Goal: Transaction & Acquisition: Purchase product/service

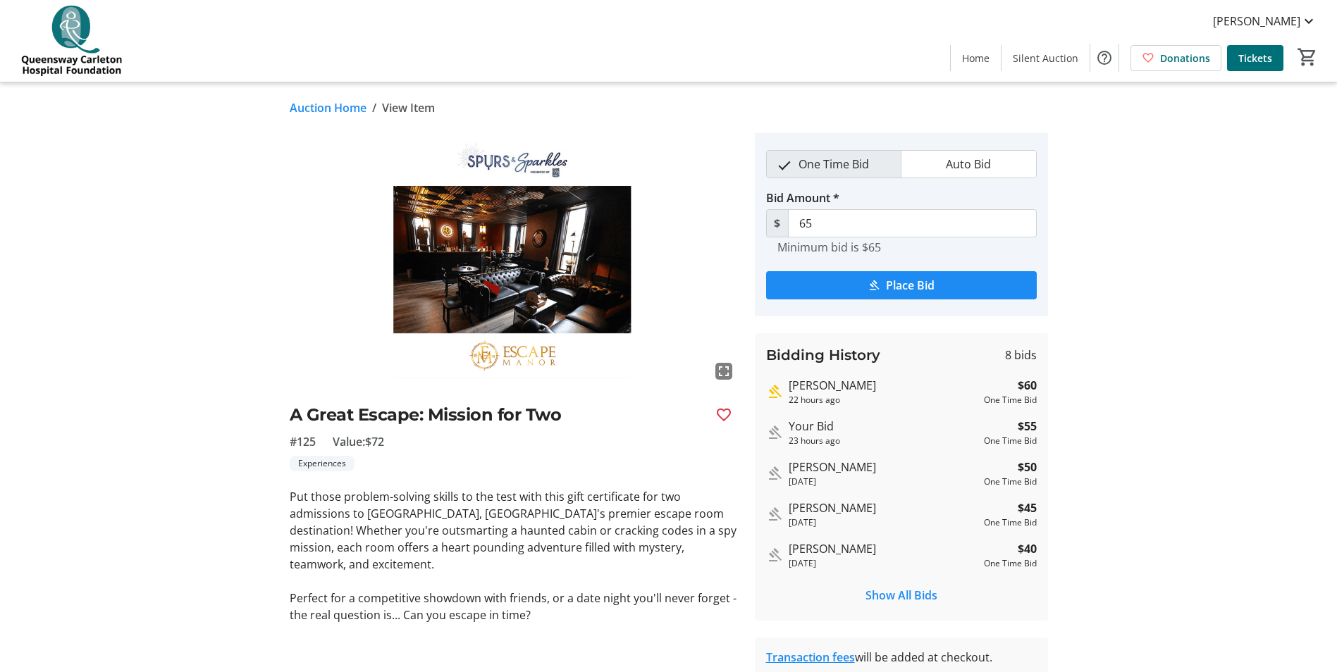
click at [347, 107] on link "Auction Home" at bounding box center [328, 107] width 77 height 17
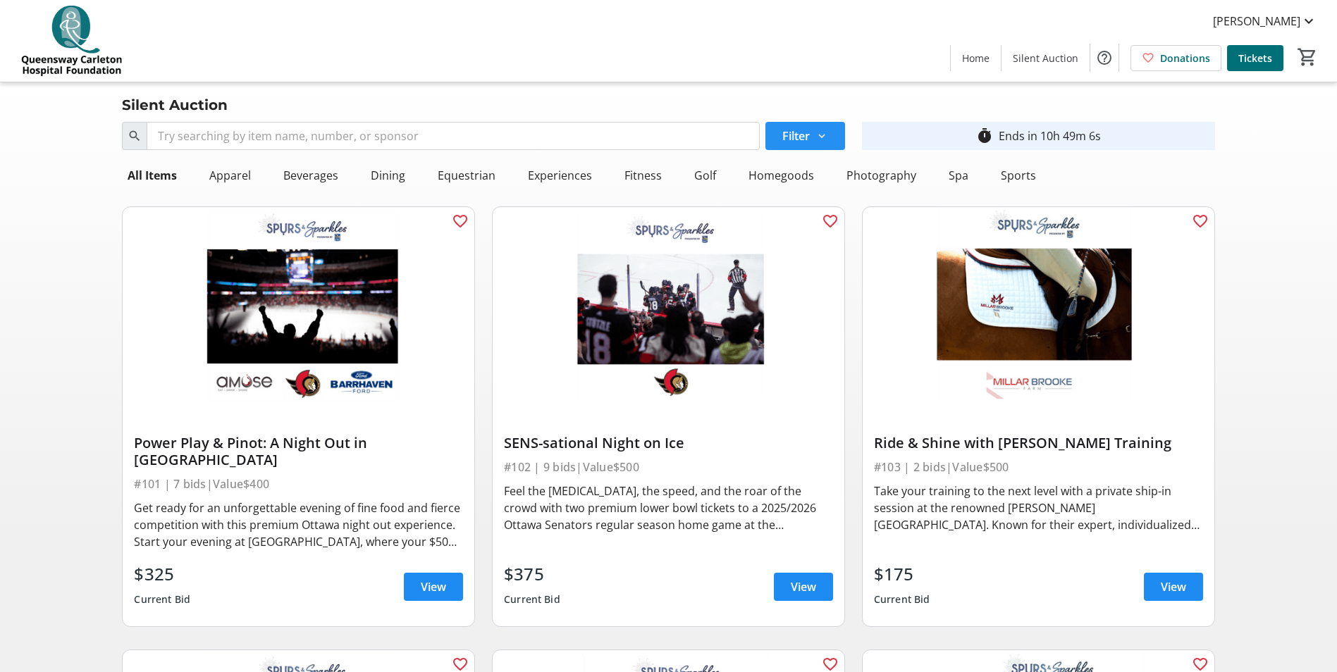
click at [786, 147] on span at bounding box center [805, 136] width 80 height 34
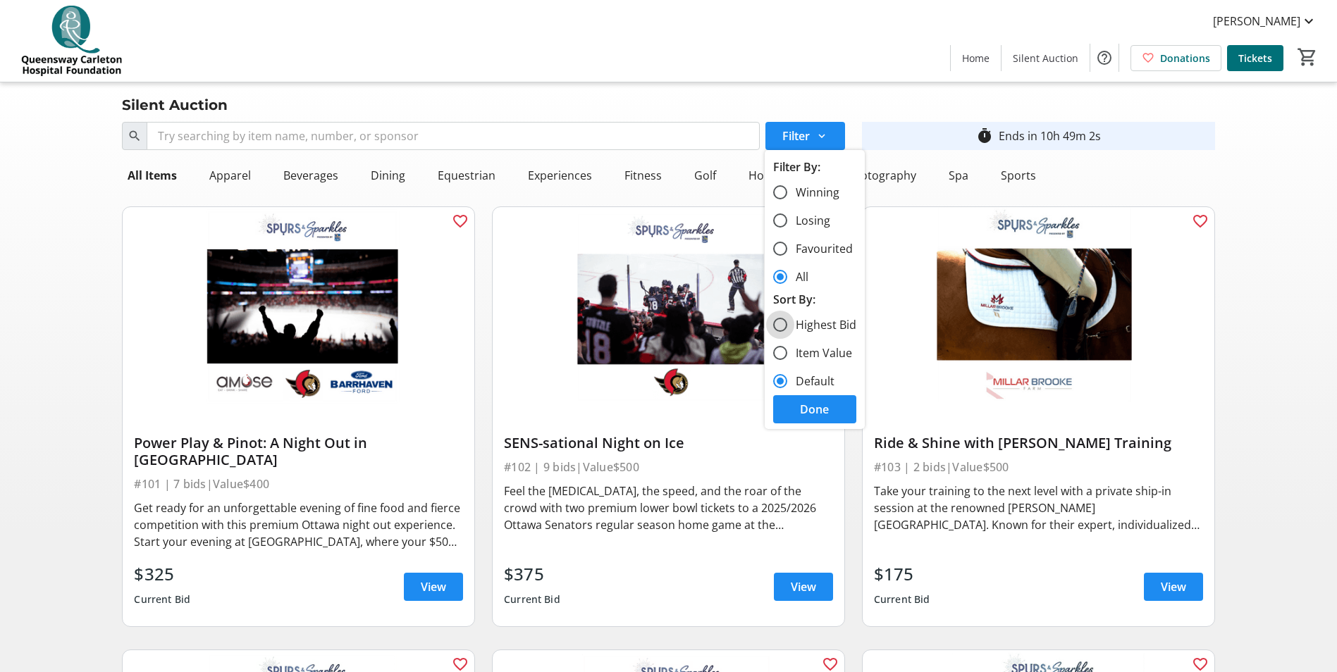
click at [779, 320] on input "Highest Bid" at bounding box center [780, 325] width 14 height 14
radio input "true"
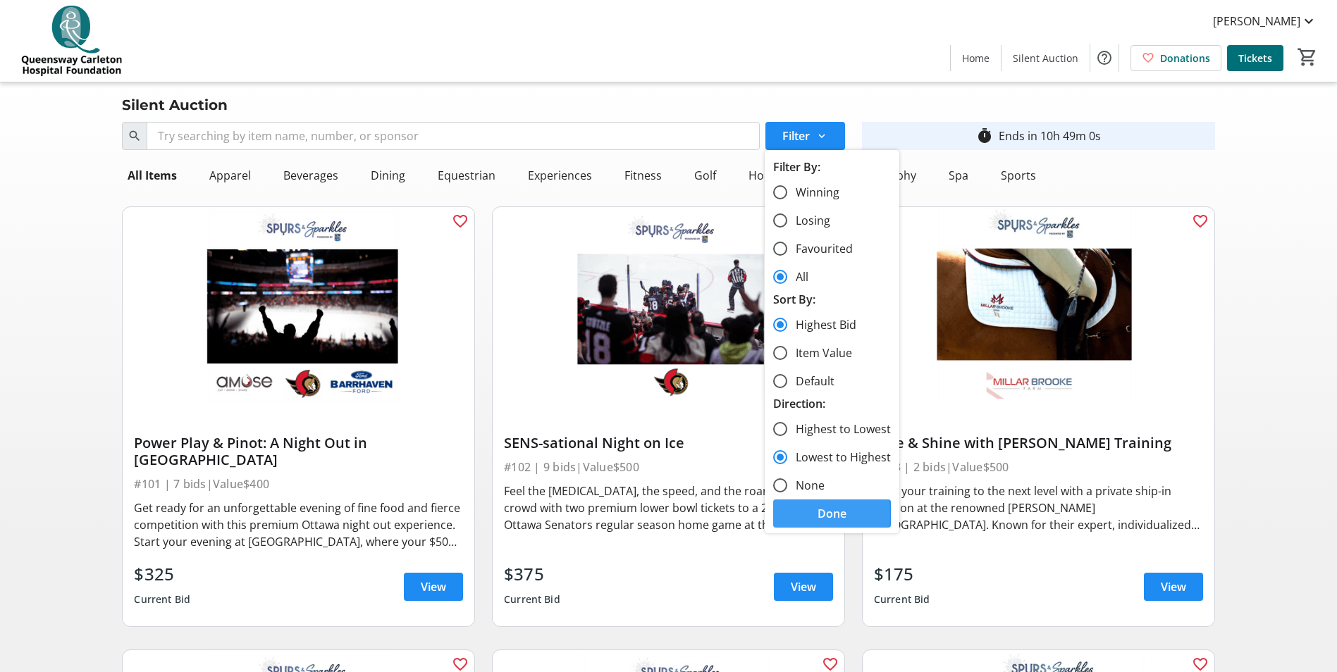
click at [789, 514] on span at bounding box center [832, 514] width 118 height 34
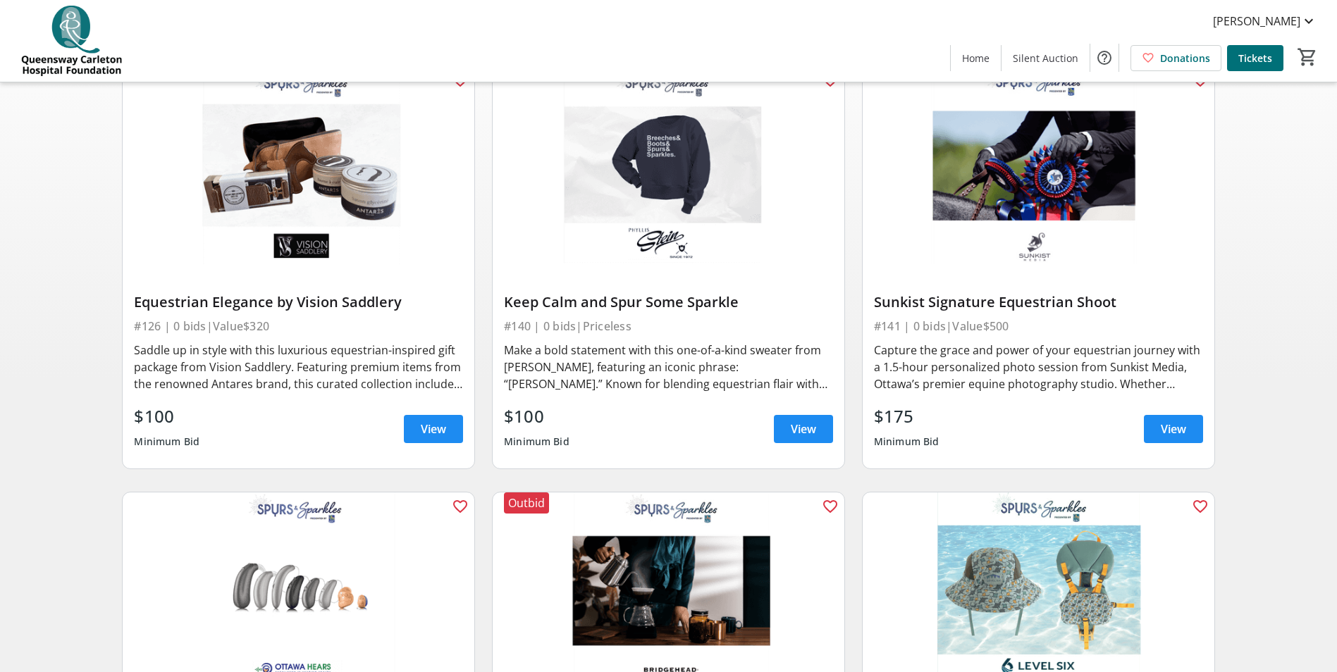
scroll to position [211, 0]
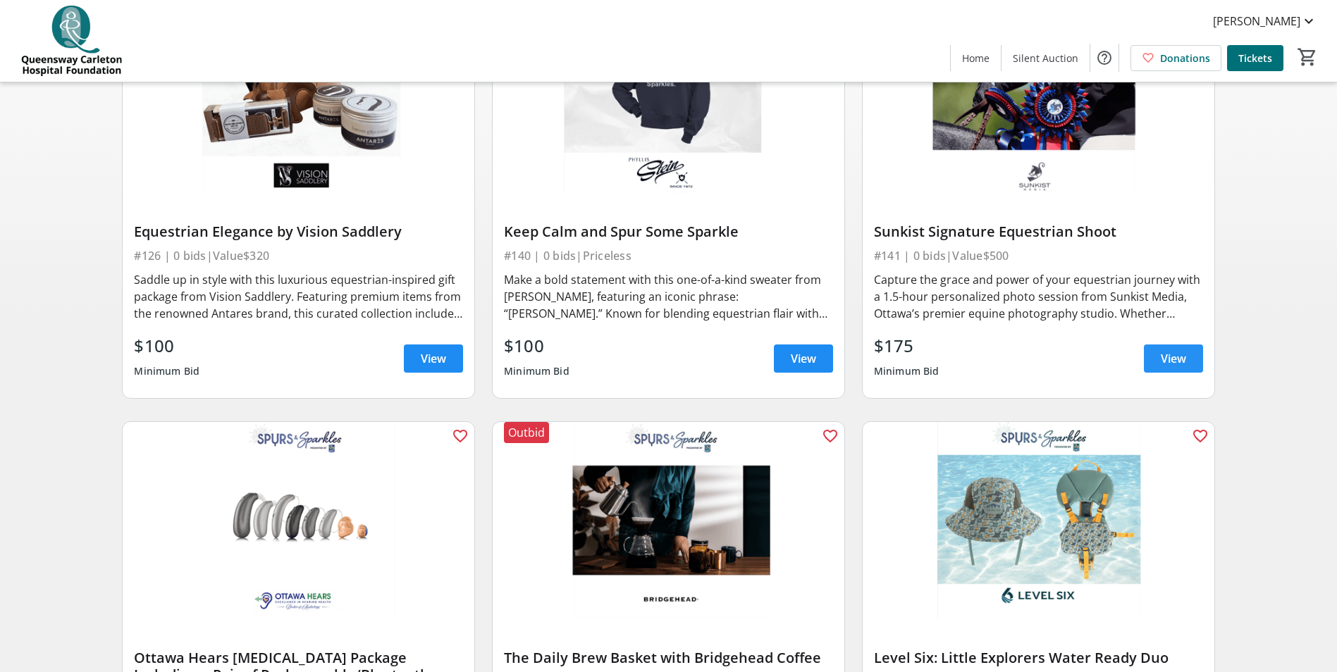
click at [1171, 352] on span "View" at bounding box center [1173, 358] width 25 height 17
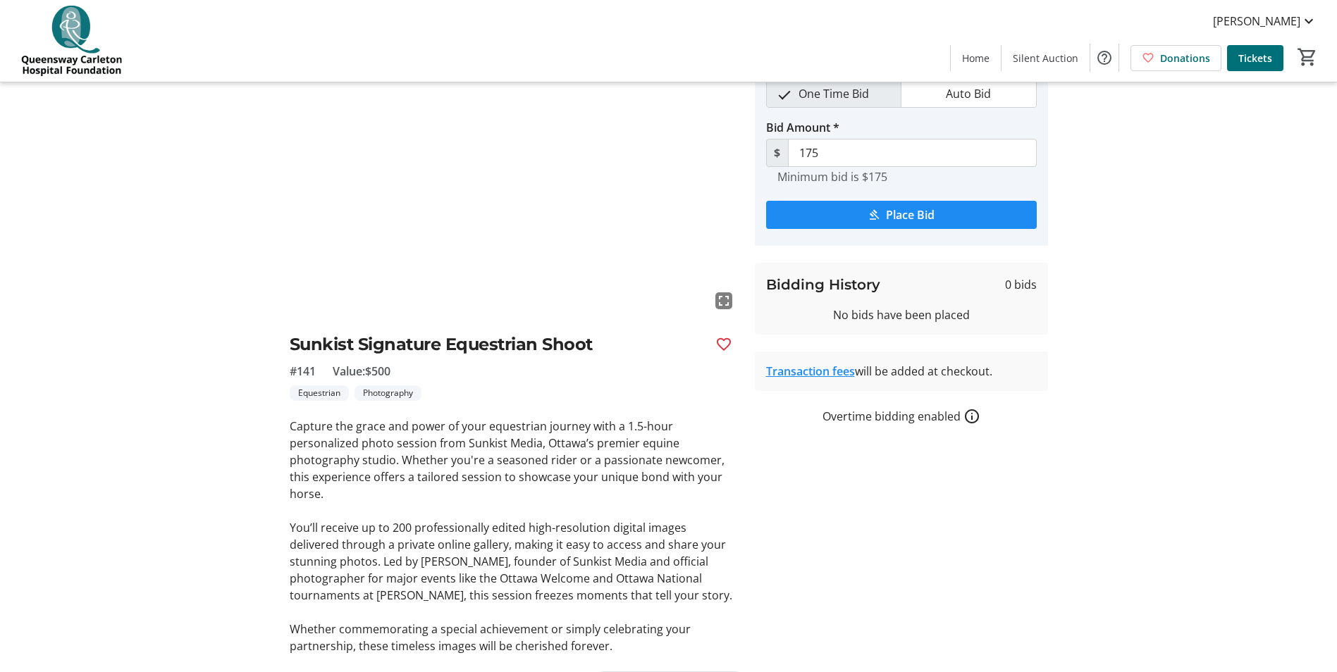
scroll to position [106, 0]
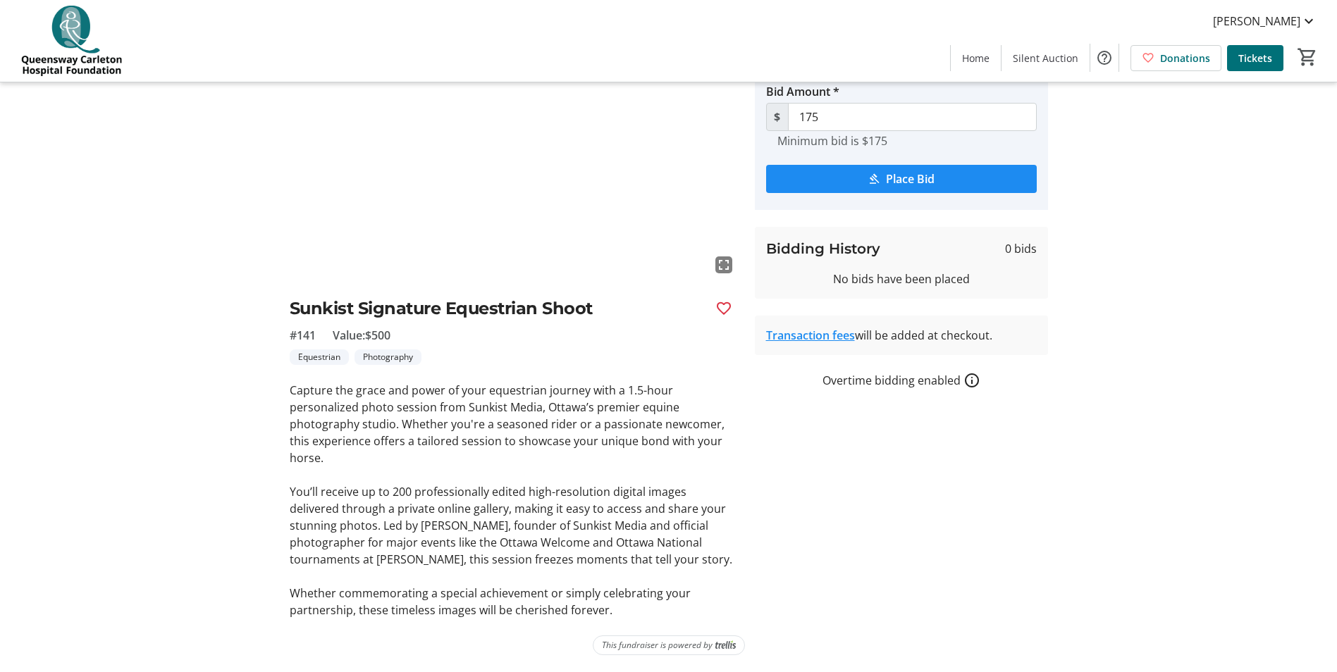
drag, startPoint x: 292, startPoint y: 418, endPoint x: 597, endPoint y: 554, distance: 334.1
click at [597, 554] on div "Capture the grace and power of your equestrian journey with a 1.5-hour personal…" at bounding box center [514, 500] width 448 height 237
drag, startPoint x: 597, startPoint y: 554, endPoint x: 413, endPoint y: 560, distance: 184.0
click at [413, 558] on p "You’ll receive up to 200 professionally edited high-resolution digital images d…" at bounding box center [514, 526] width 448 height 85
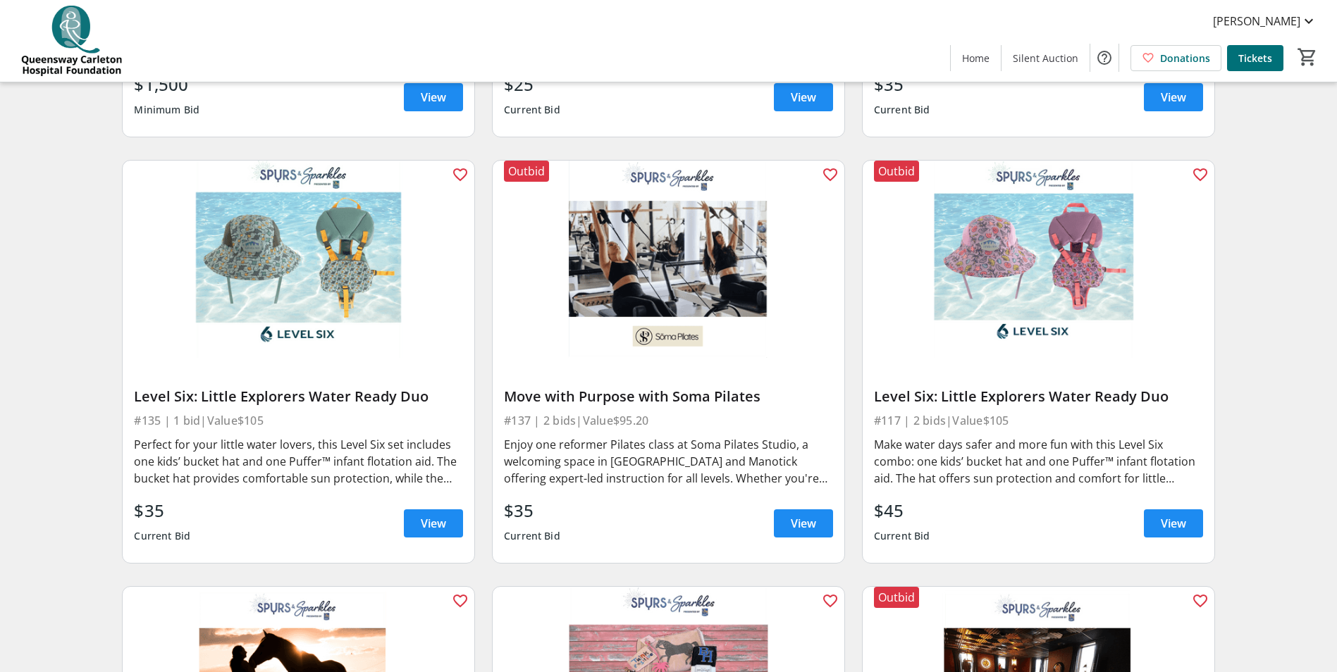
scroll to position [987, 0]
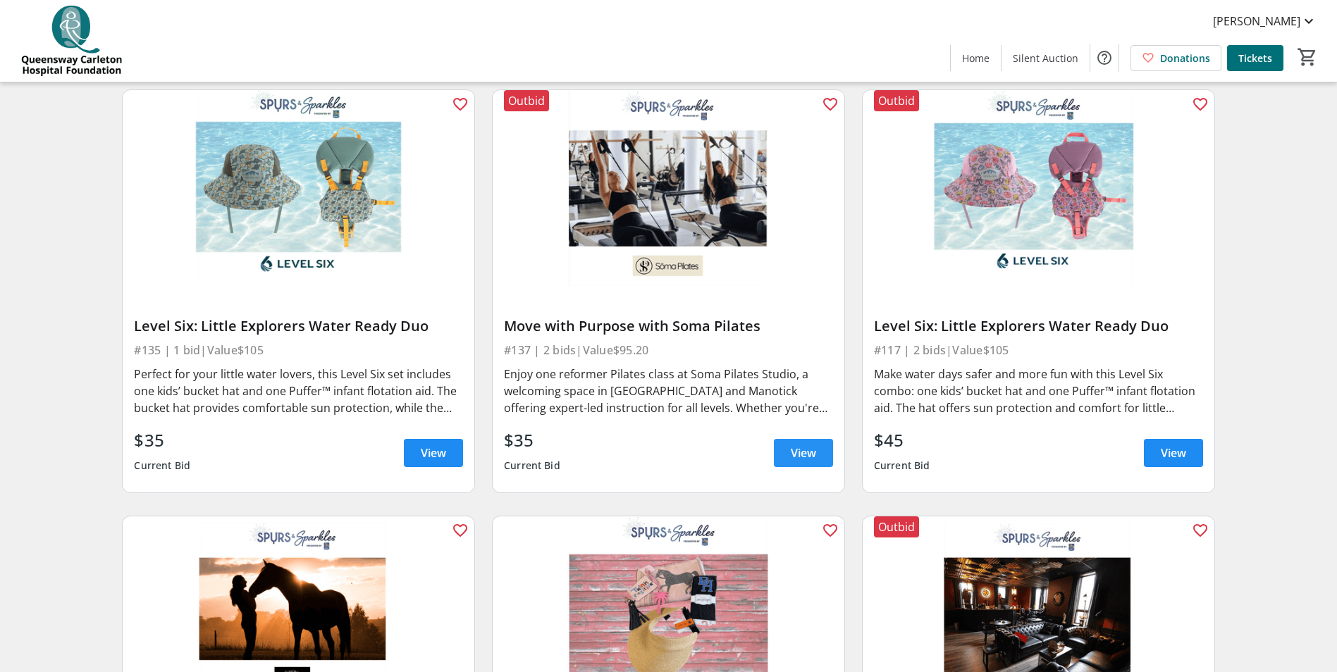
click at [794, 443] on span at bounding box center [803, 453] width 59 height 34
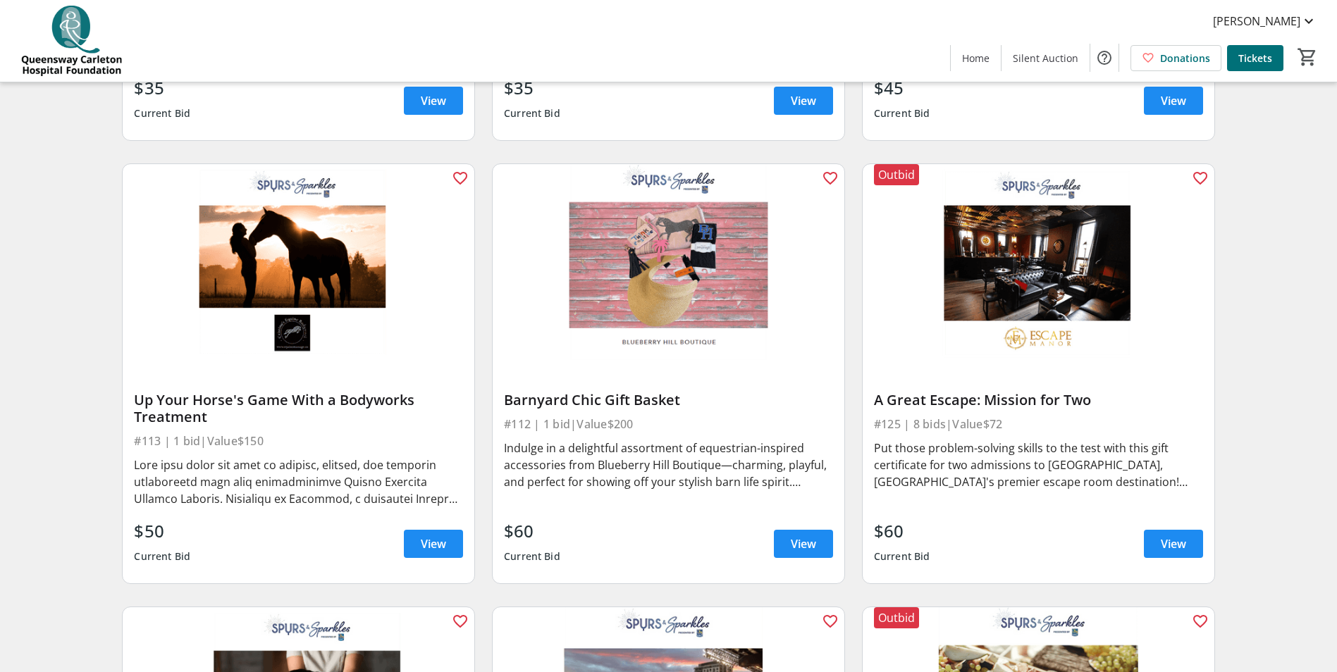
scroll to position [1410, 0]
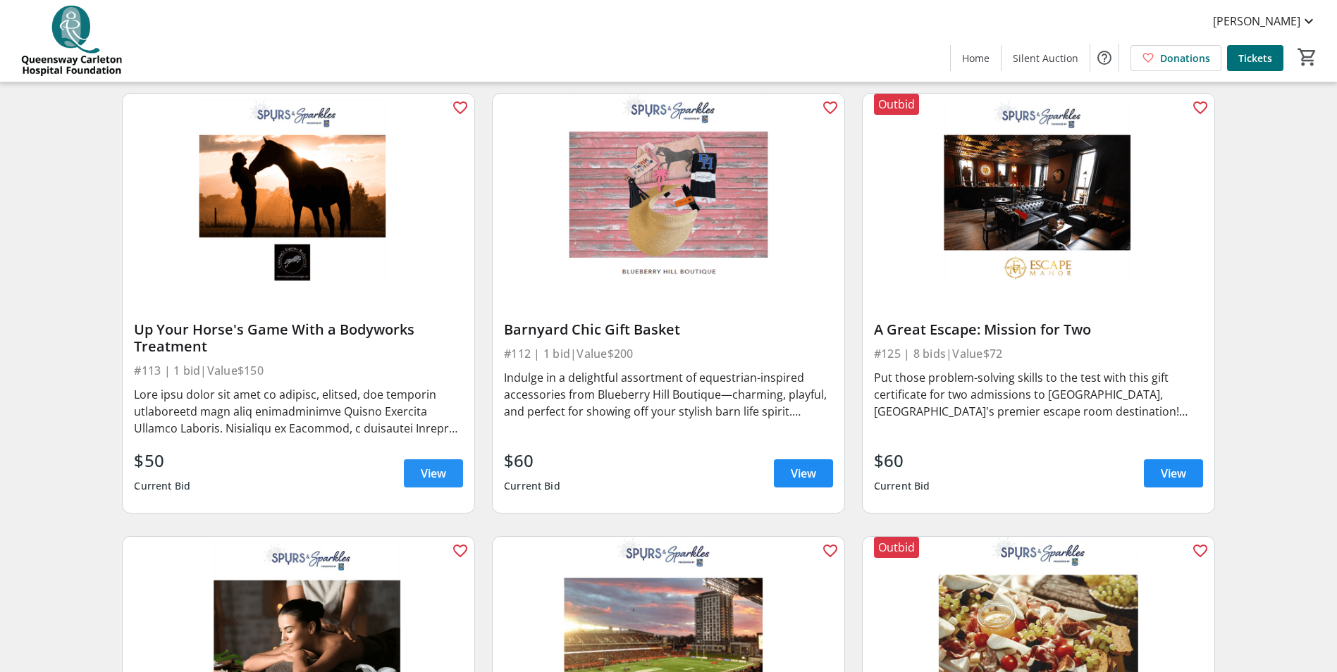
click at [418, 473] on span at bounding box center [433, 474] width 59 height 34
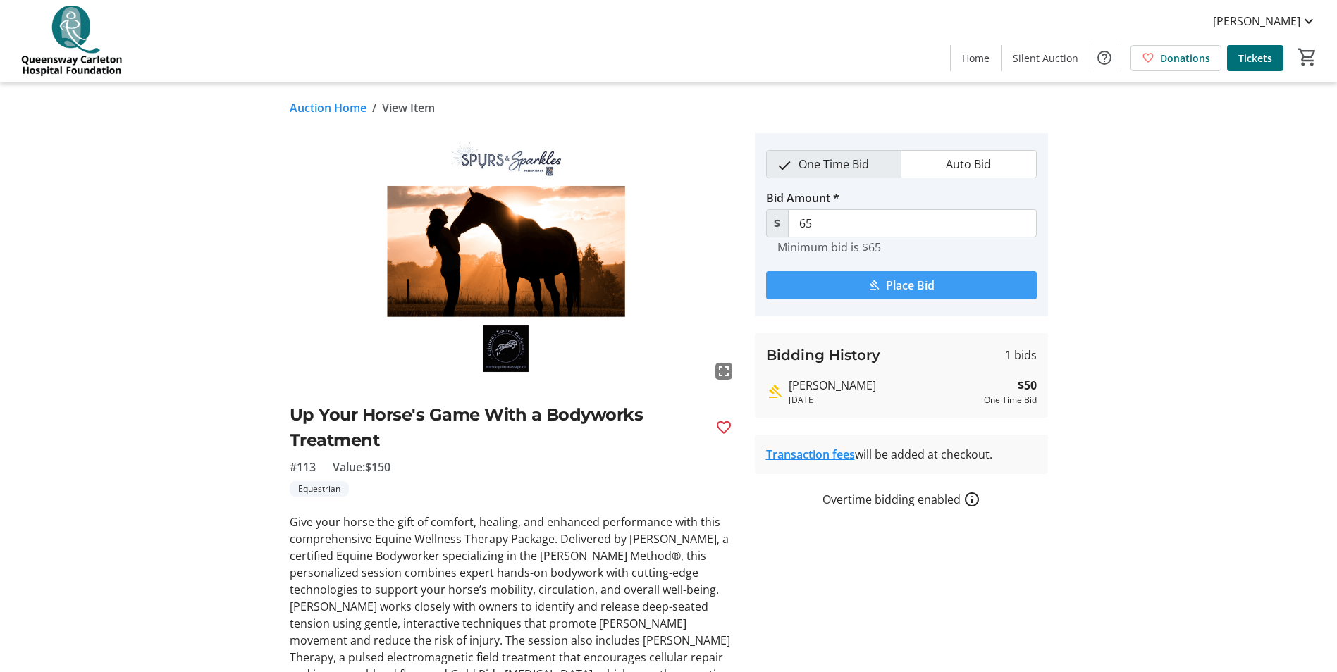
click at [895, 285] on span "Place Bid" at bounding box center [910, 285] width 49 height 17
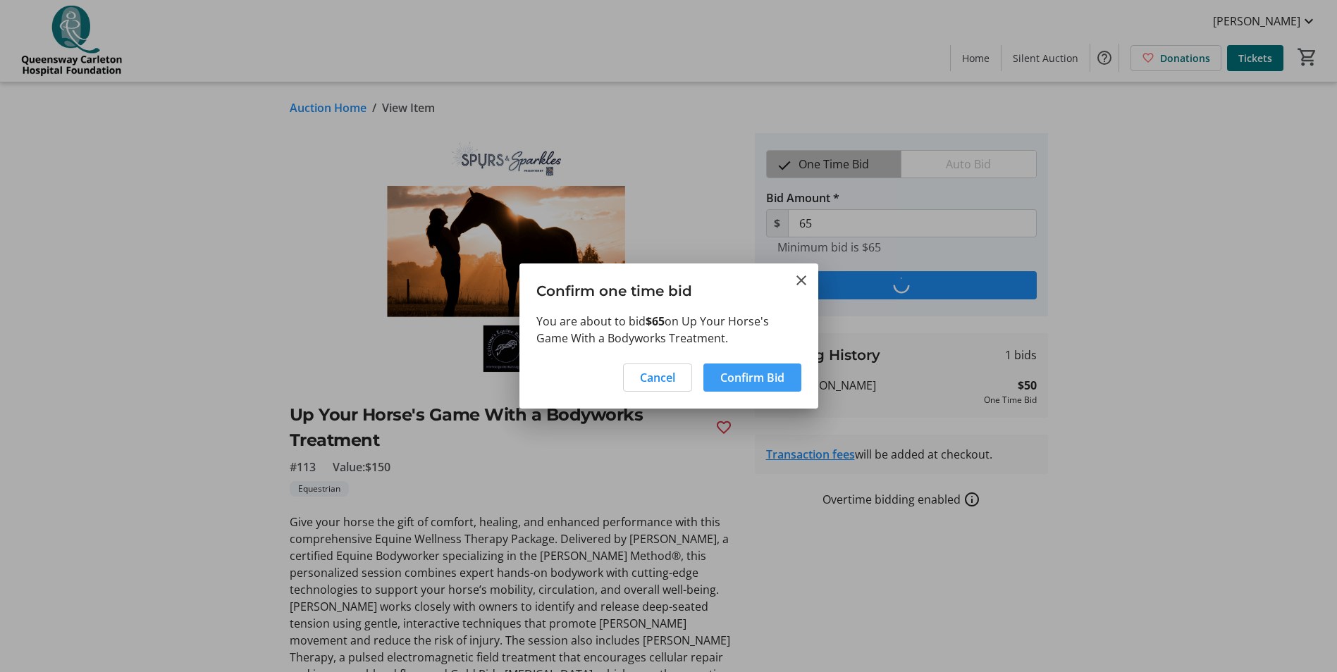
click at [749, 378] on span "Confirm Bid" at bounding box center [752, 377] width 64 height 17
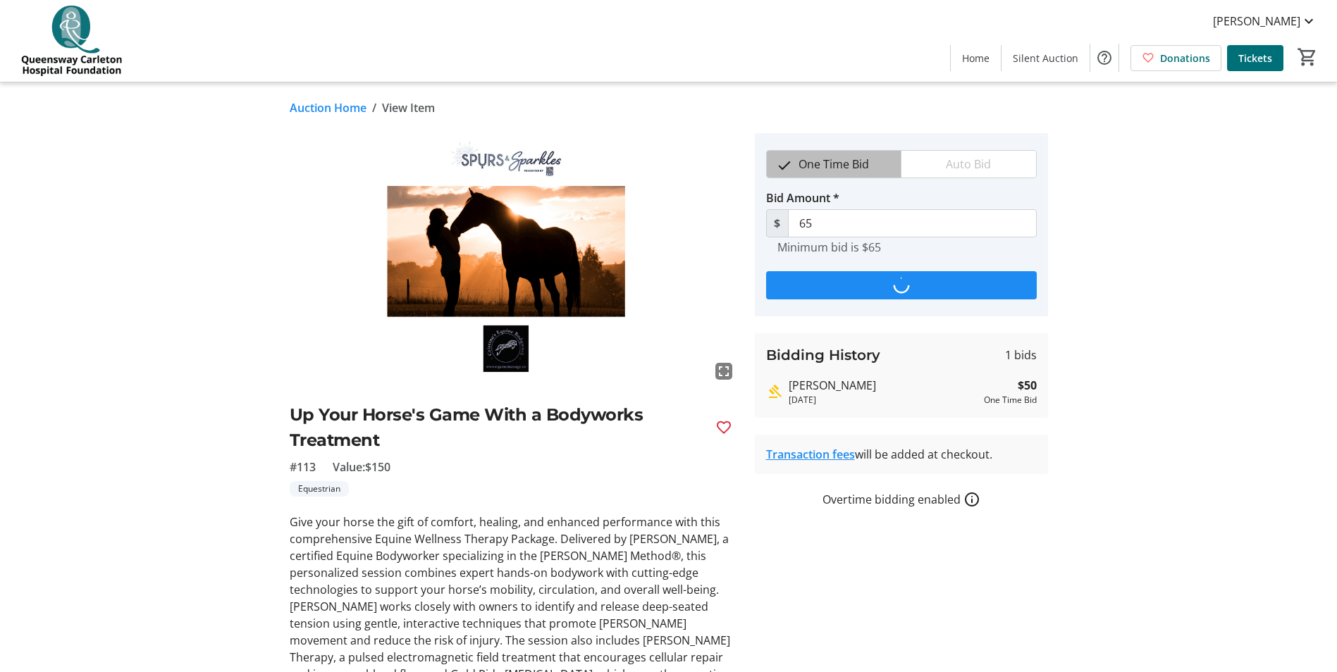
type input "80"
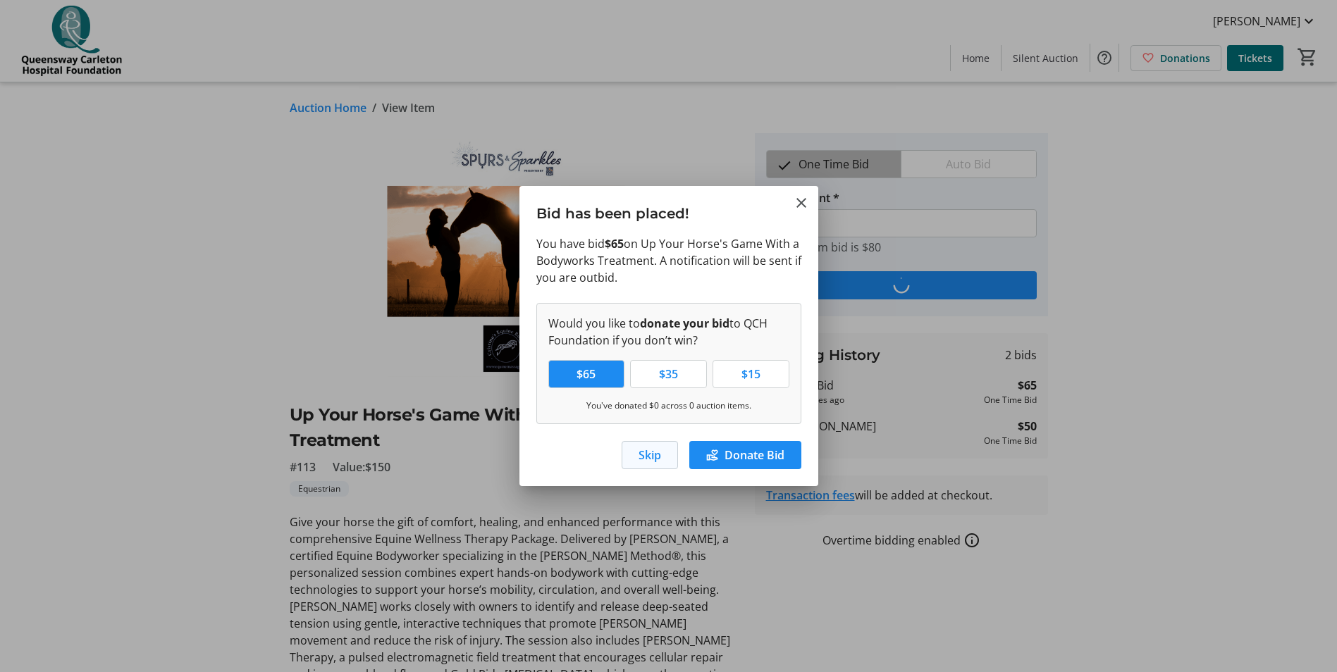
click at [639, 456] on span "Skip" at bounding box center [650, 455] width 23 height 17
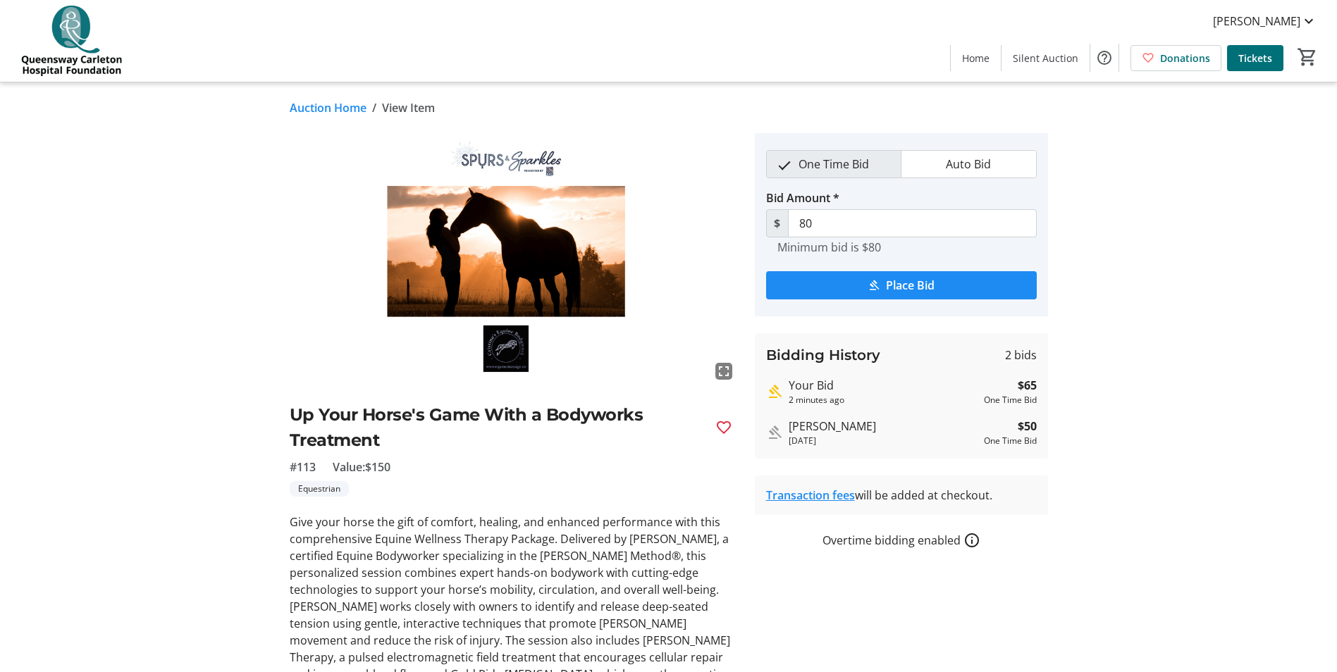
click at [322, 109] on link "Auction Home" at bounding box center [328, 107] width 77 height 17
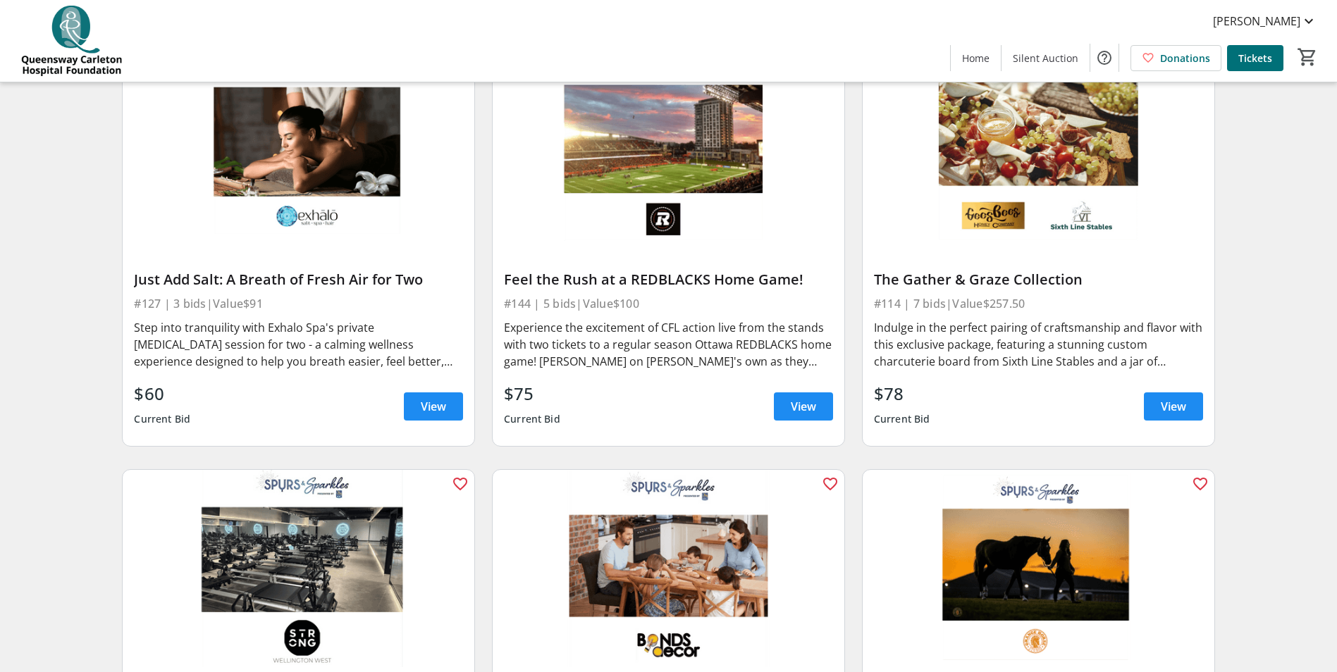
scroll to position [1833, 0]
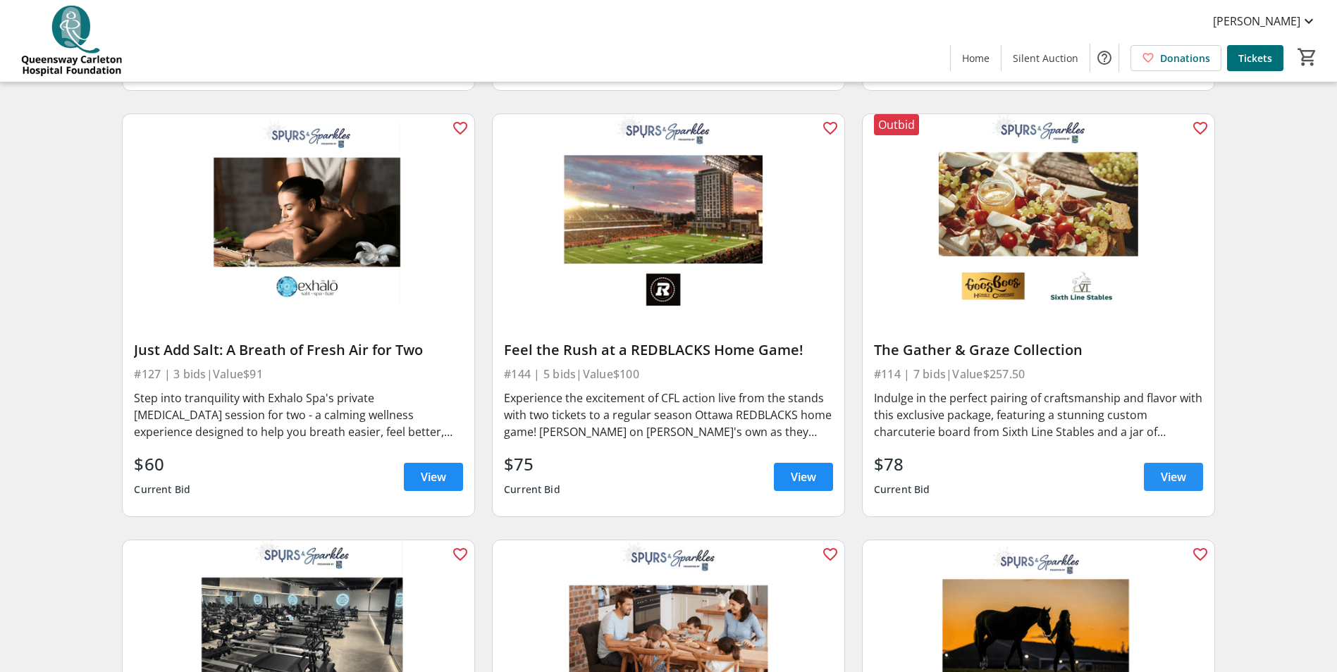
click at [1171, 474] on span "View" at bounding box center [1173, 477] width 25 height 17
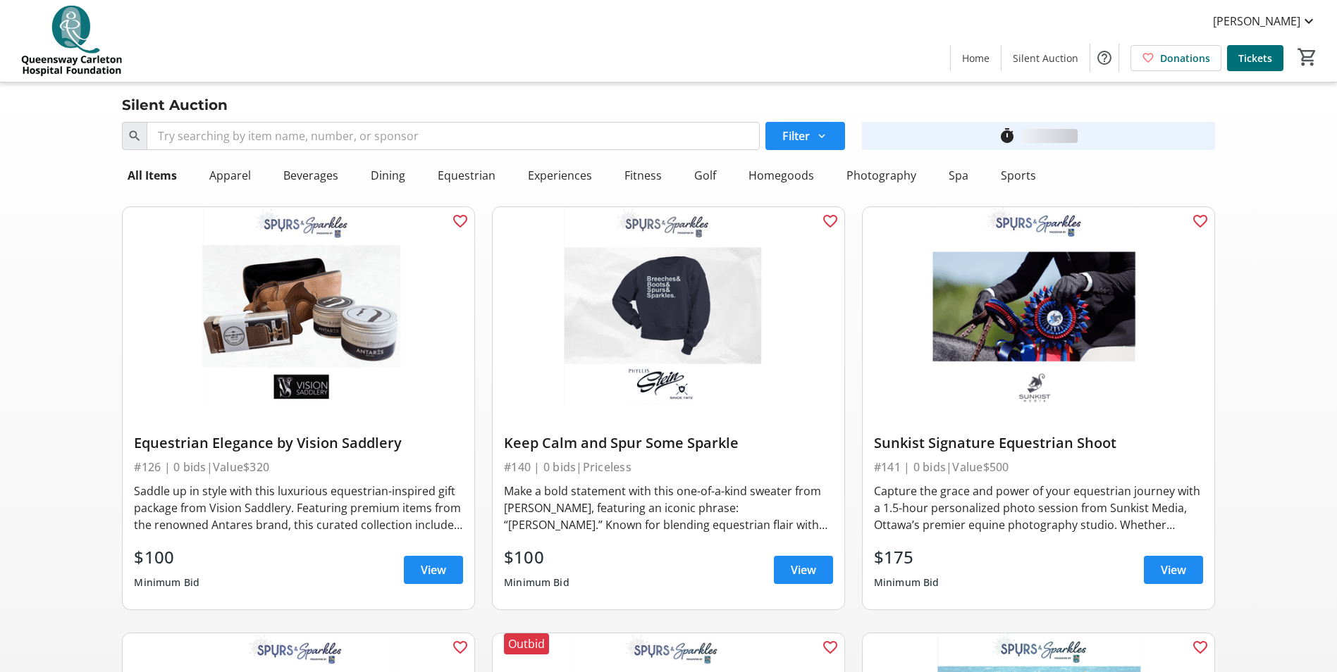
scroll to position [1833, 0]
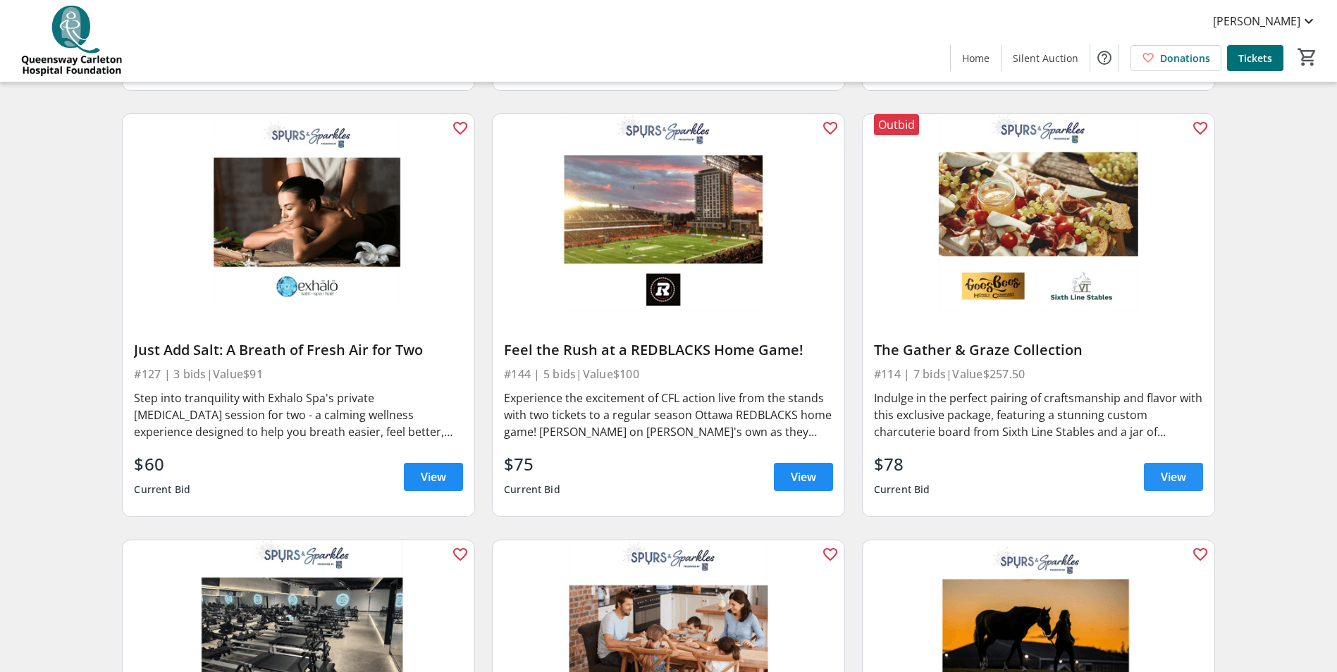
click at [1180, 479] on span "View" at bounding box center [1173, 477] width 25 height 17
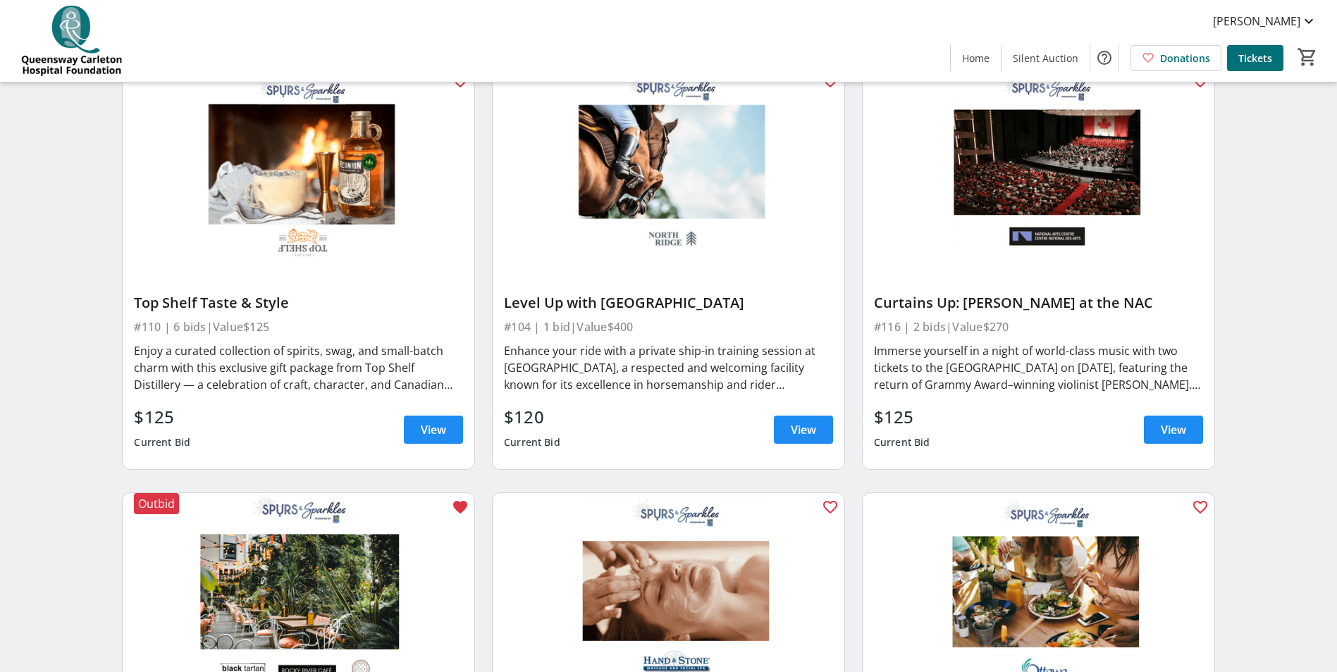
scroll to position [2819, 0]
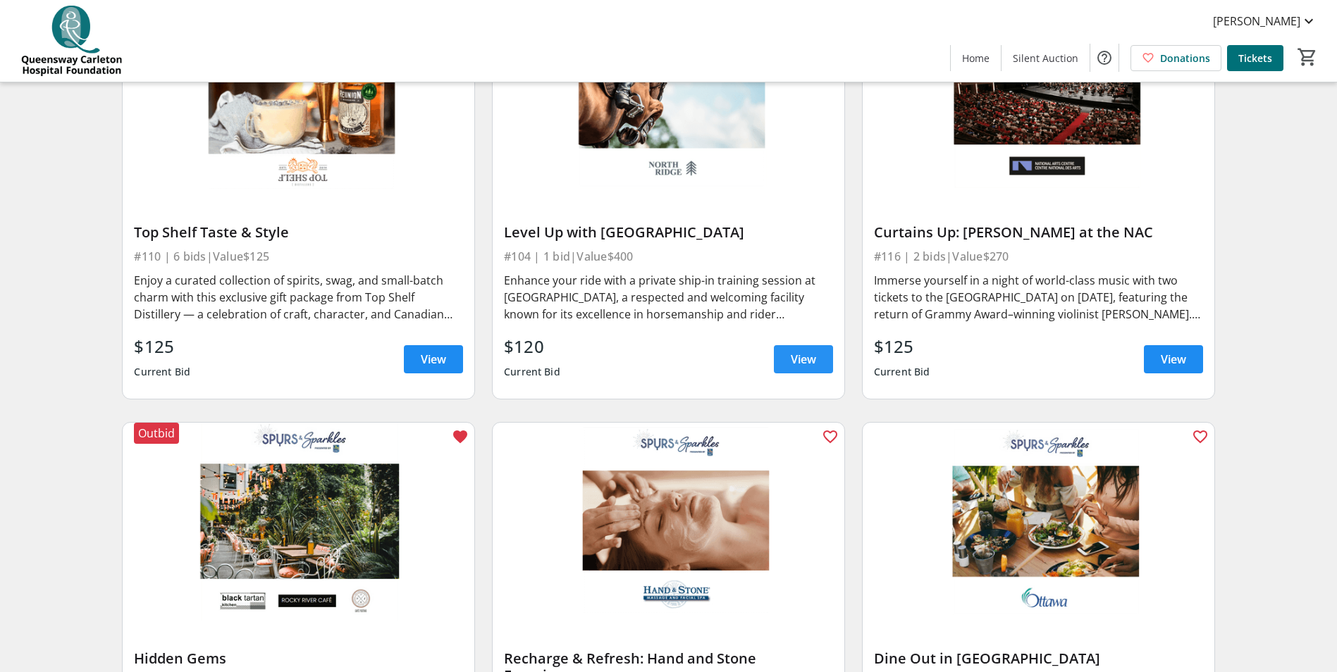
click at [799, 362] on span "View" at bounding box center [803, 359] width 25 height 17
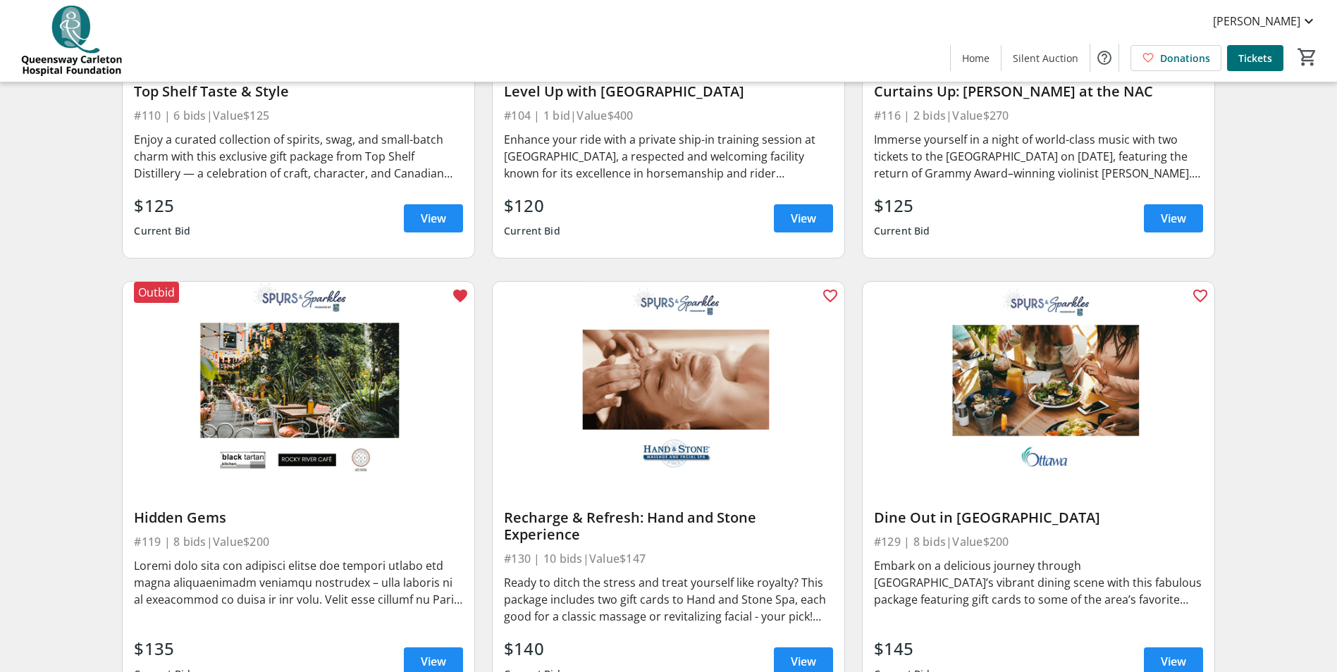
scroll to position [3031, 0]
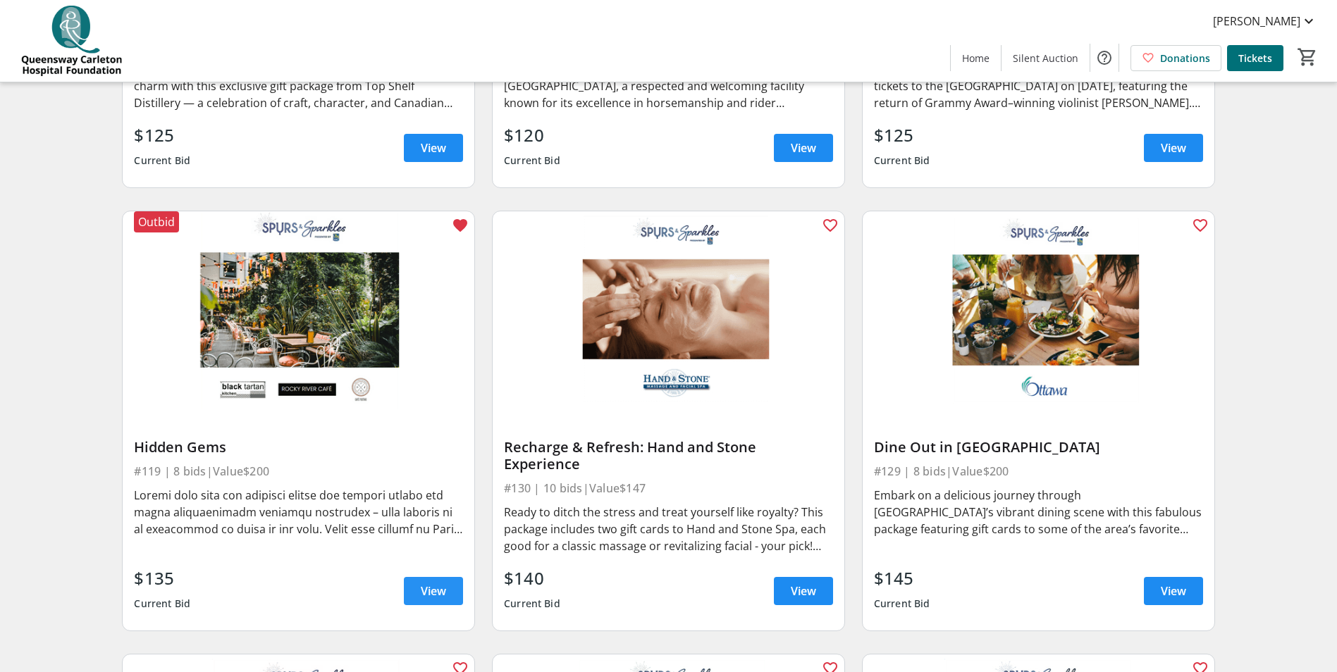
click at [429, 583] on span "View" at bounding box center [433, 591] width 25 height 17
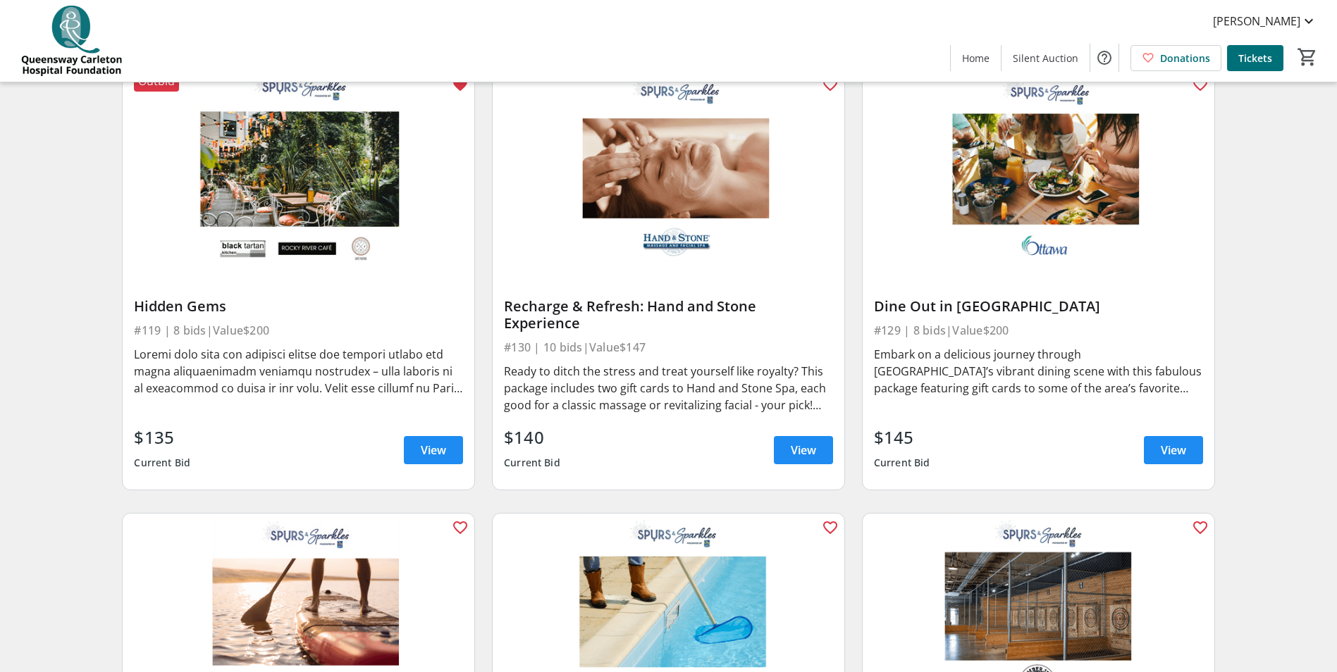
scroll to position [3101, 0]
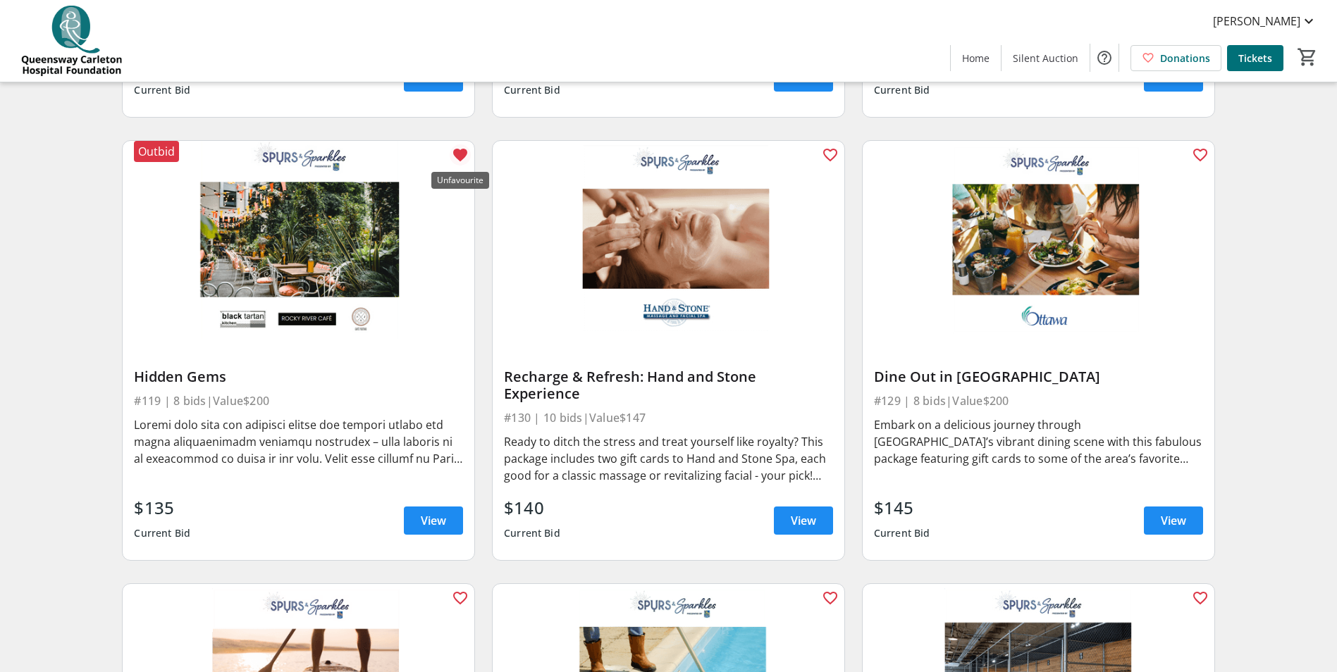
click at [460, 161] on mat-icon "favorite" at bounding box center [460, 155] width 17 height 17
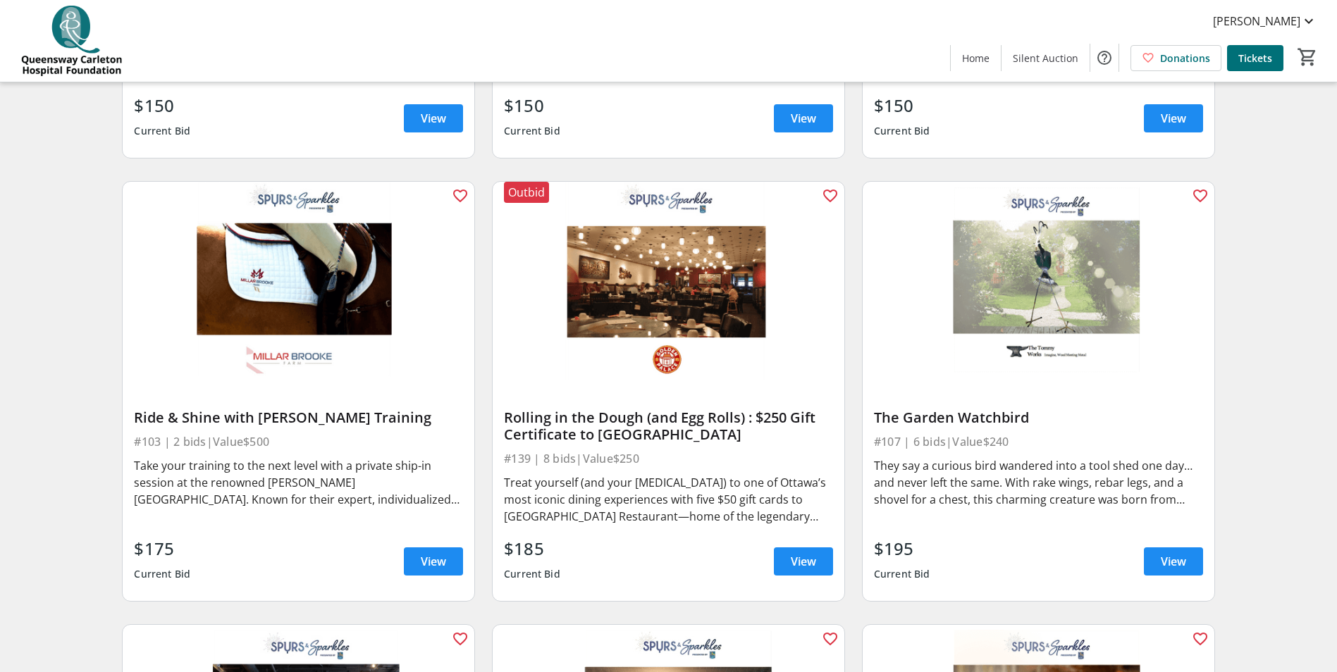
scroll to position [4018, 0]
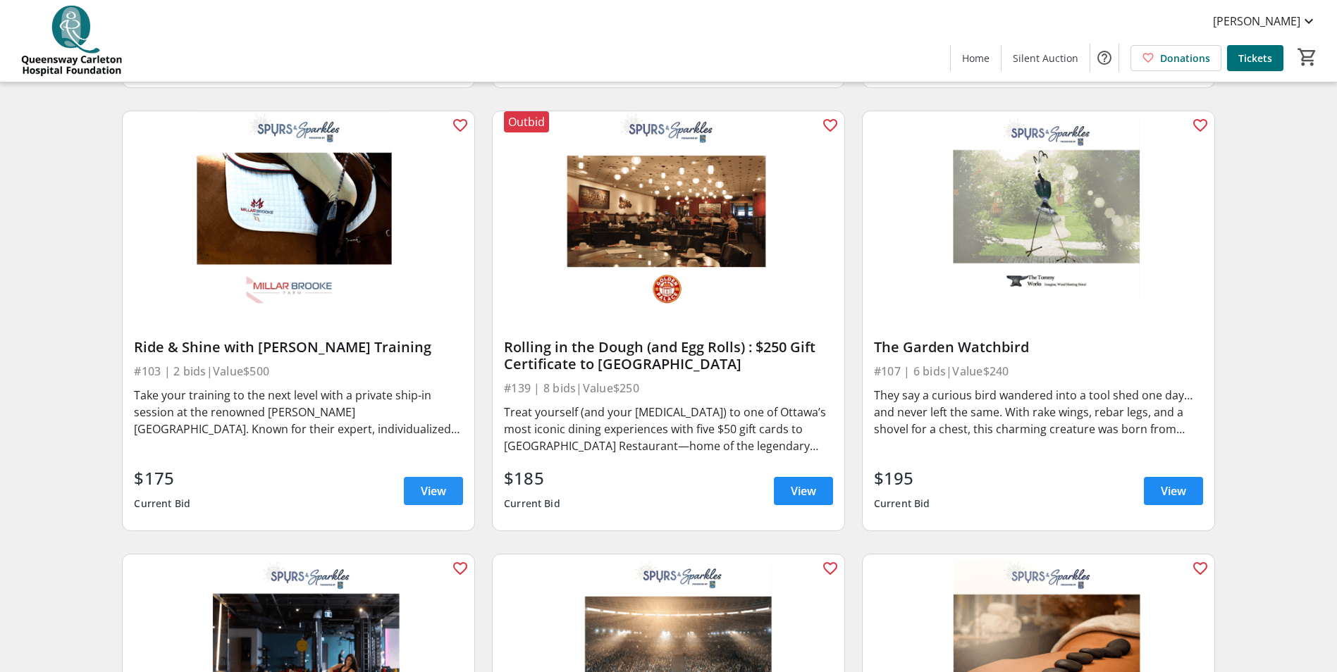
click at [447, 474] on span at bounding box center [433, 491] width 59 height 34
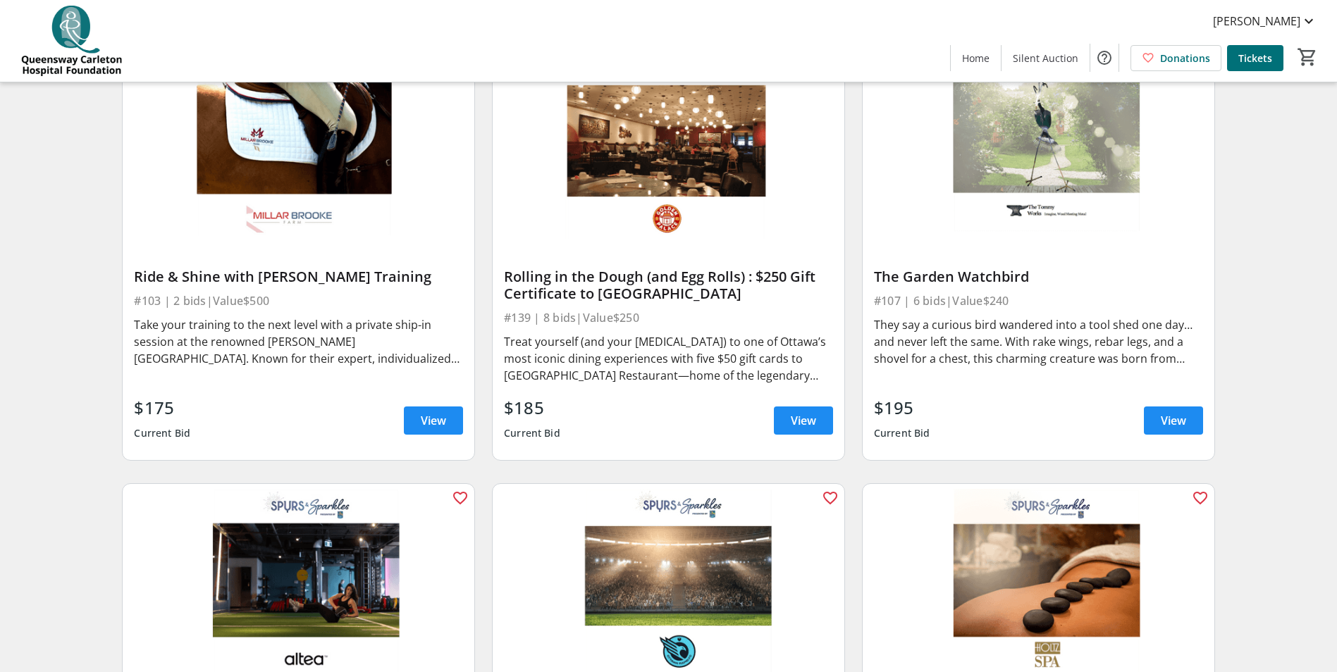
scroll to position [4018, 0]
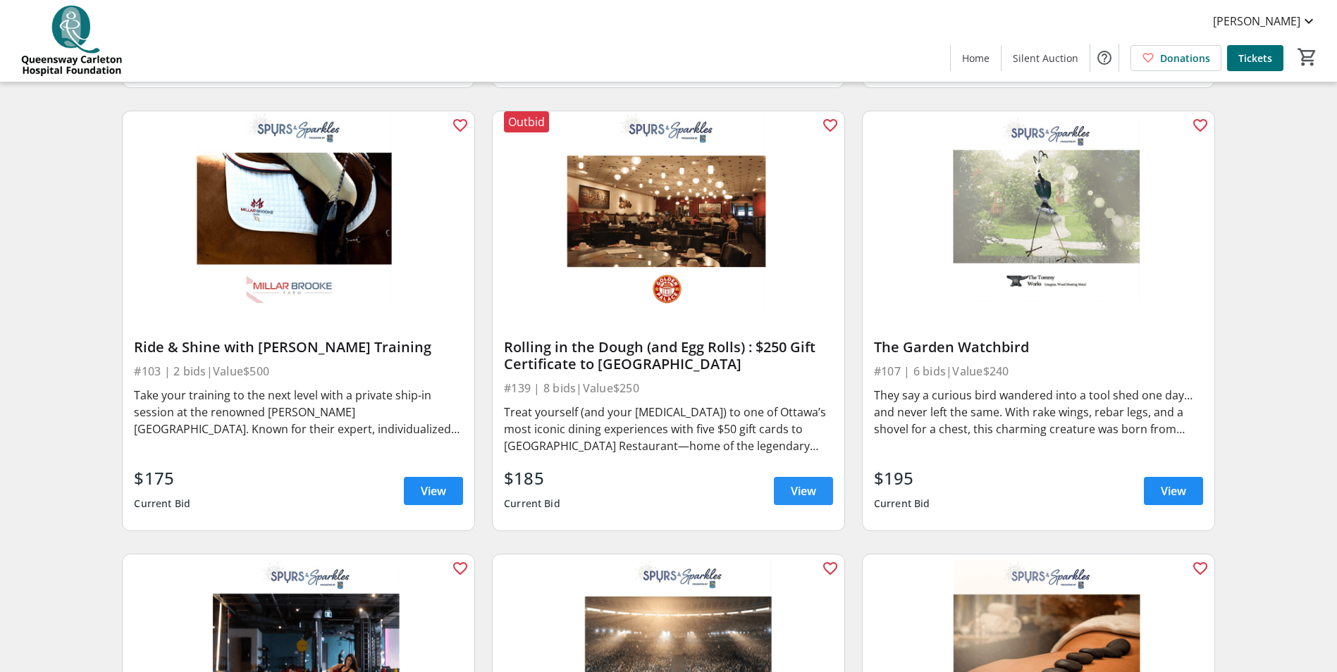
click at [779, 474] on span at bounding box center [803, 491] width 59 height 34
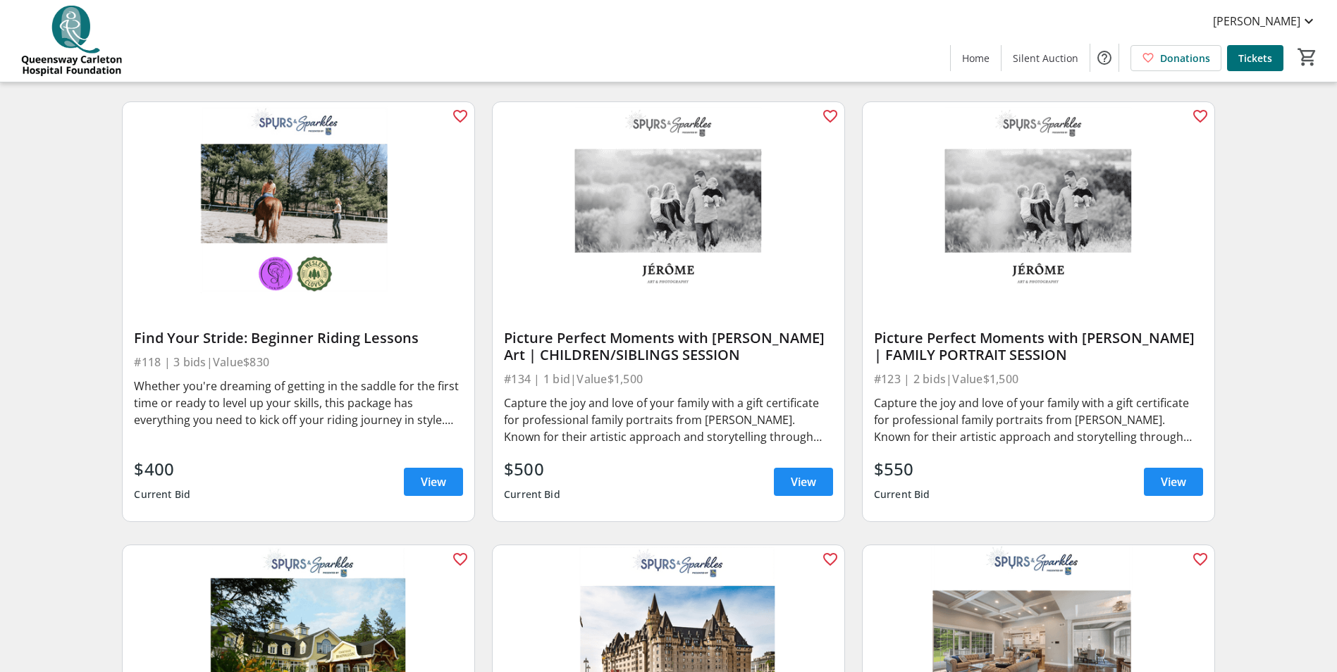
scroll to position [5427, 0]
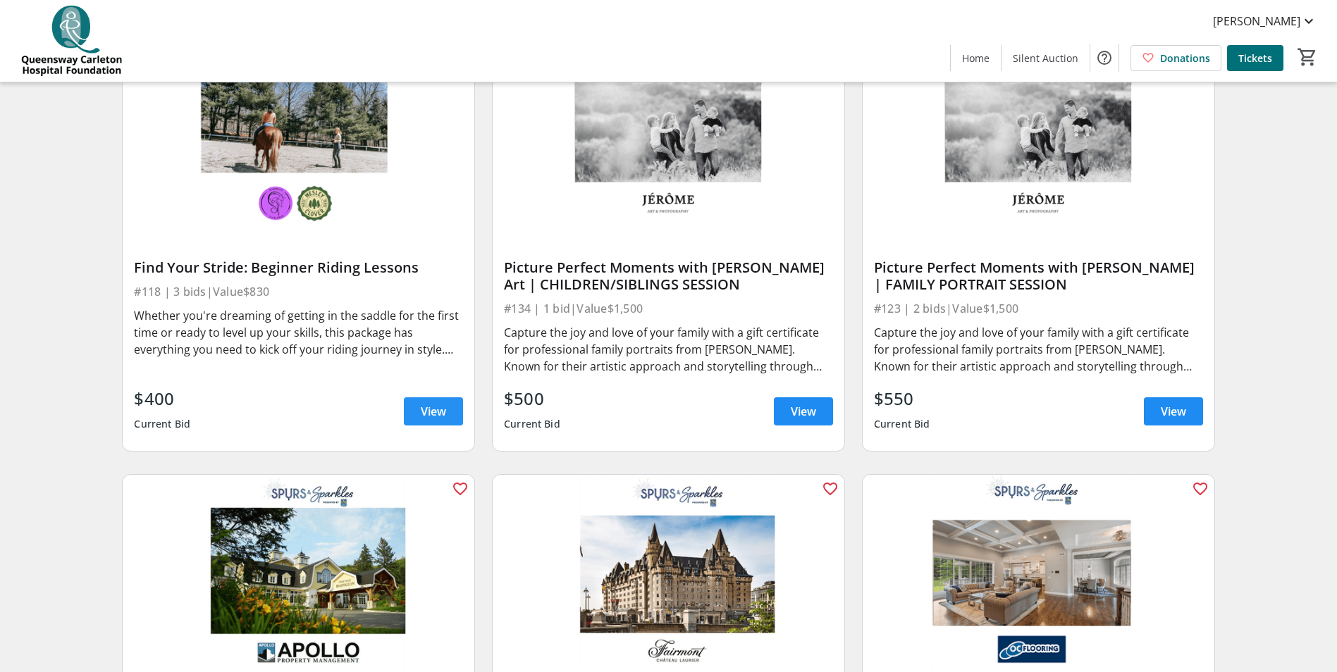
click at [419, 400] on span at bounding box center [433, 412] width 59 height 34
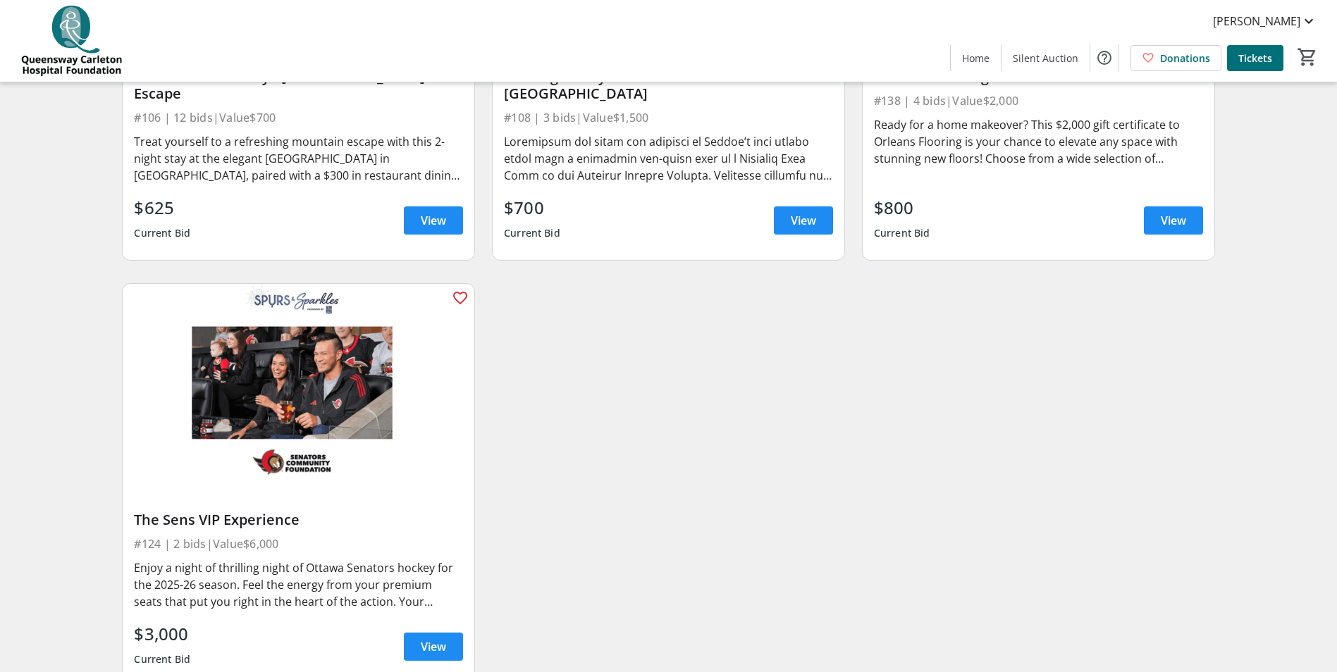
scroll to position [6102, 0]
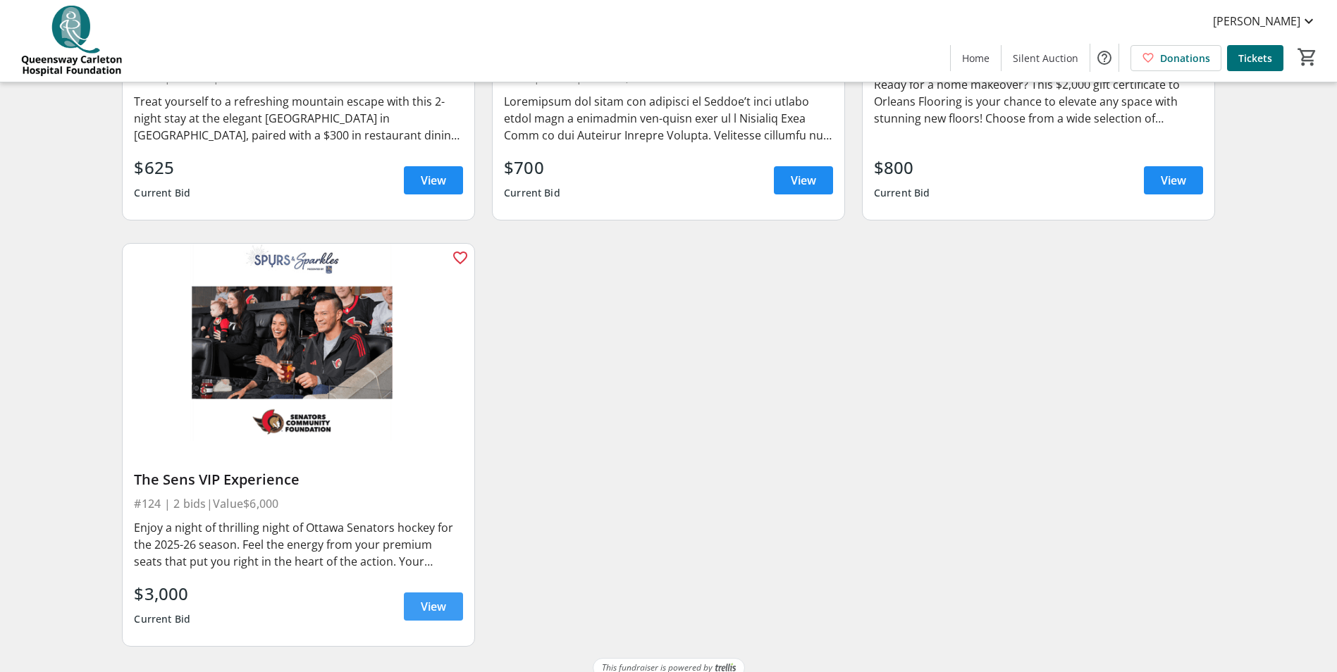
click at [445, 598] on span "View" at bounding box center [433, 606] width 25 height 17
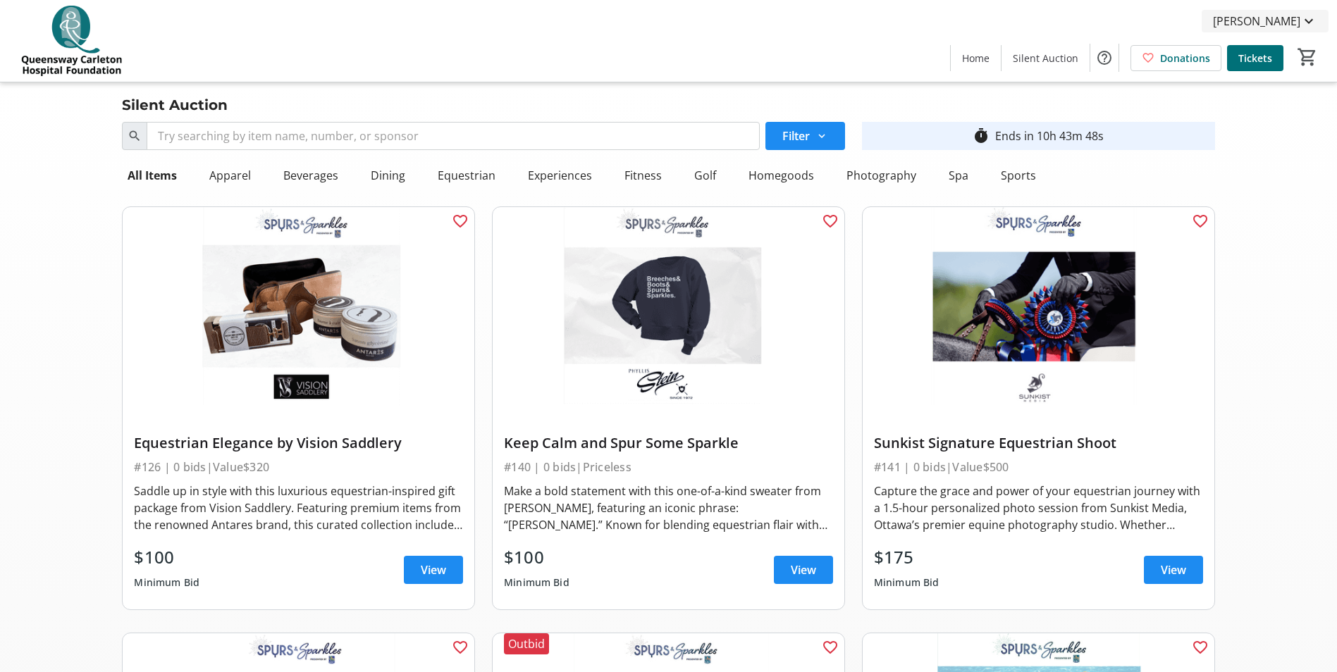
click at [1266, 25] on span "[PERSON_NAME]" at bounding box center [1256, 21] width 87 height 17
click at [1234, 49] on span "My Bidding History" at bounding box center [1267, 55] width 100 height 17
